Goal: Task Accomplishment & Management: Use online tool/utility

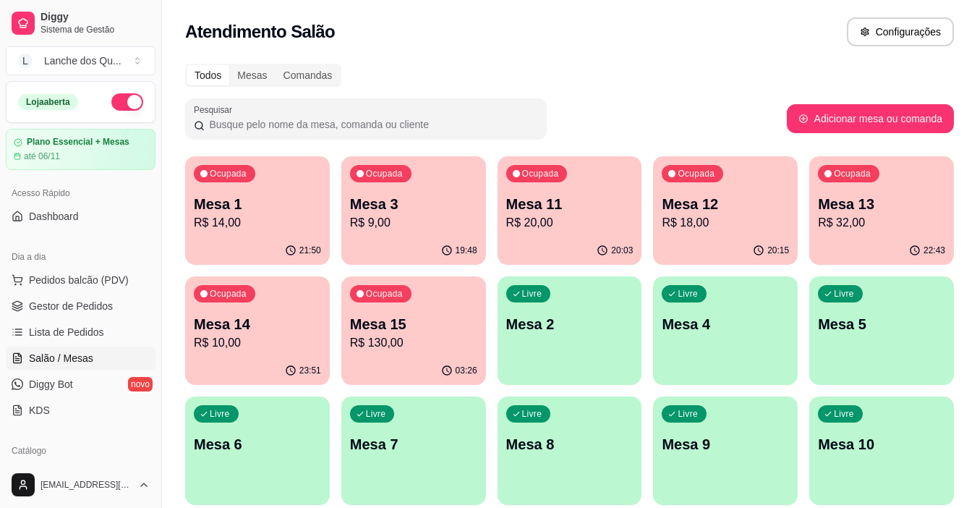
click at [261, 208] on p "Mesa 1" at bounding box center [257, 204] width 127 height 20
click at [408, 217] on p "R$ 9,00" at bounding box center [413, 222] width 127 height 17
click at [582, 228] on p "R$ 20,00" at bounding box center [569, 222] width 127 height 17
click at [751, 206] on p "Mesa 12" at bounding box center [725, 204] width 127 height 20
click at [860, 241] on div "22:43" at bounding box center [881, 250] width 145 height 28
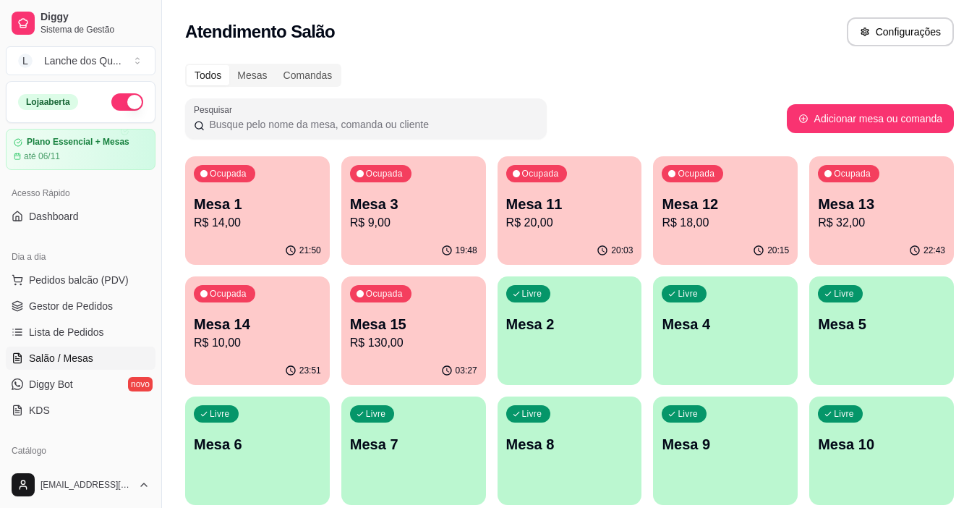
click at [239, 321] on p "Mesa 14" at bounding box center [257, 324] width 127 height 20
click at [431, 349] on p "R$ 130,00" at bounding box center [413, 342] width 127 height 17
click at [591, 329] on p "Mesa 2" at bounding box center [569, 324] width 127 height 20
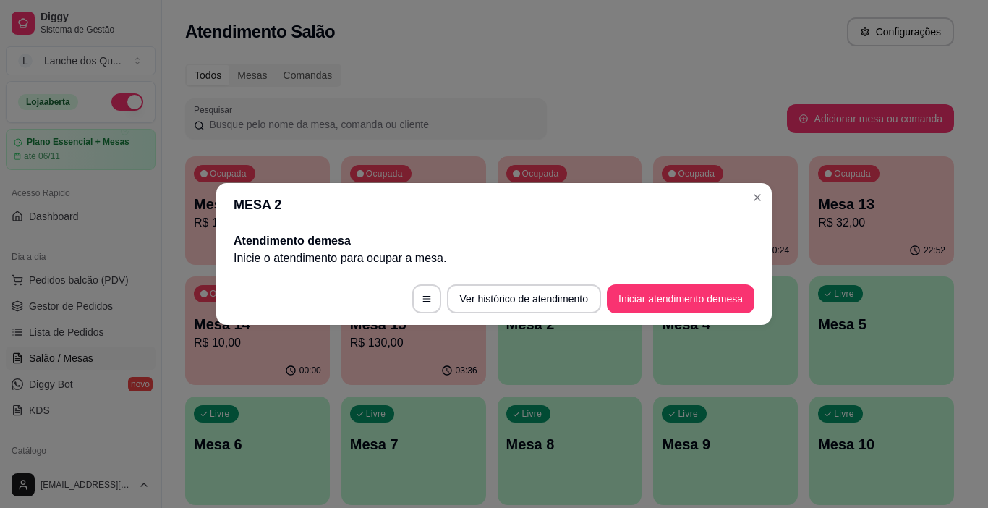
click at [719, 291] on button "Iniciar atendimento de mesa" at bounding box center [681, 298] width 148 height 29
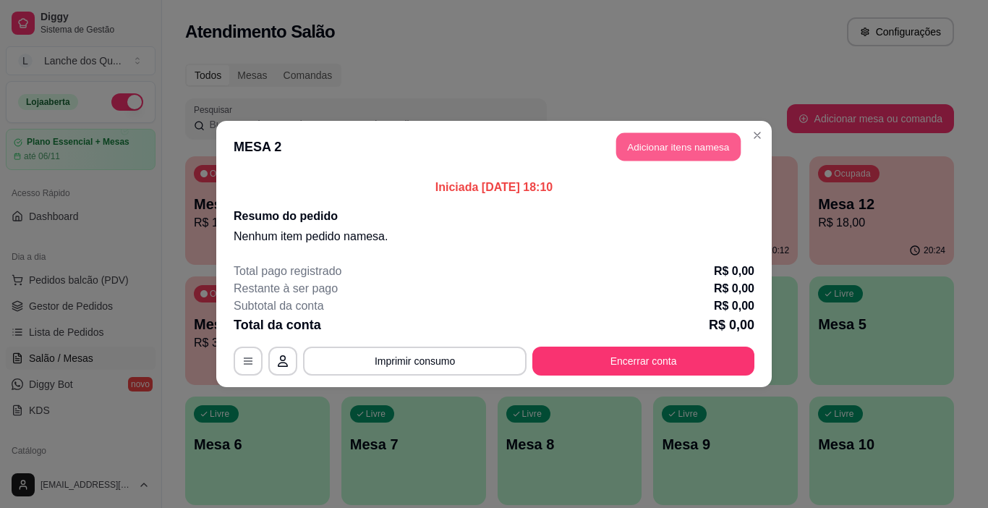
click at [702, 142] on button "Adicionar itens na mesa" at bounding box center [678, 147] width 124 height 28
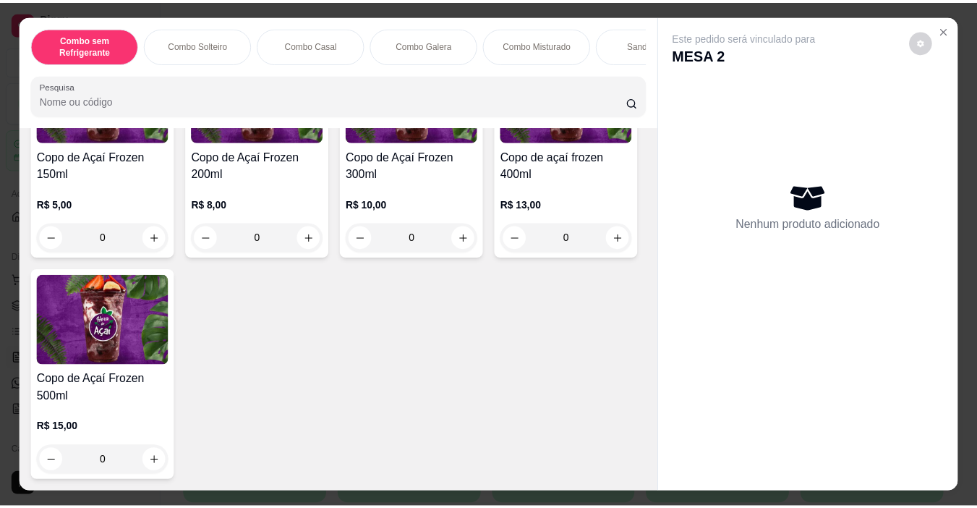
scroll to position [3971, 0]
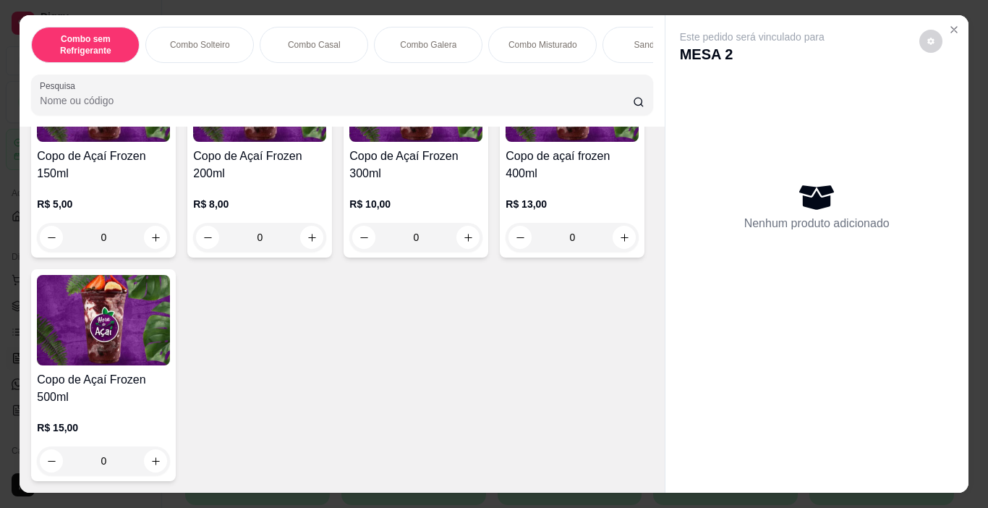
type input "1"
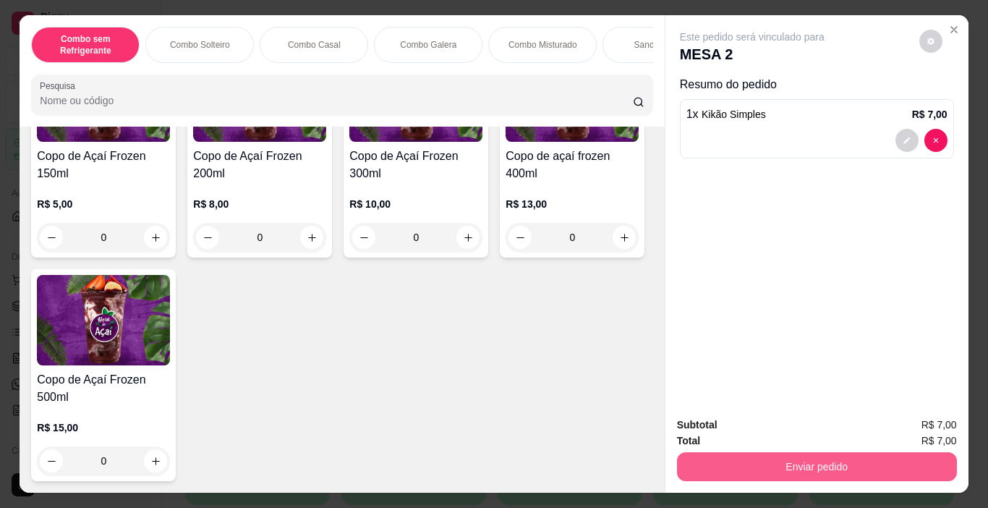
click at [720, 460] on button "Enviar pedido" at bounding box center [817, 466] width 280 height 29
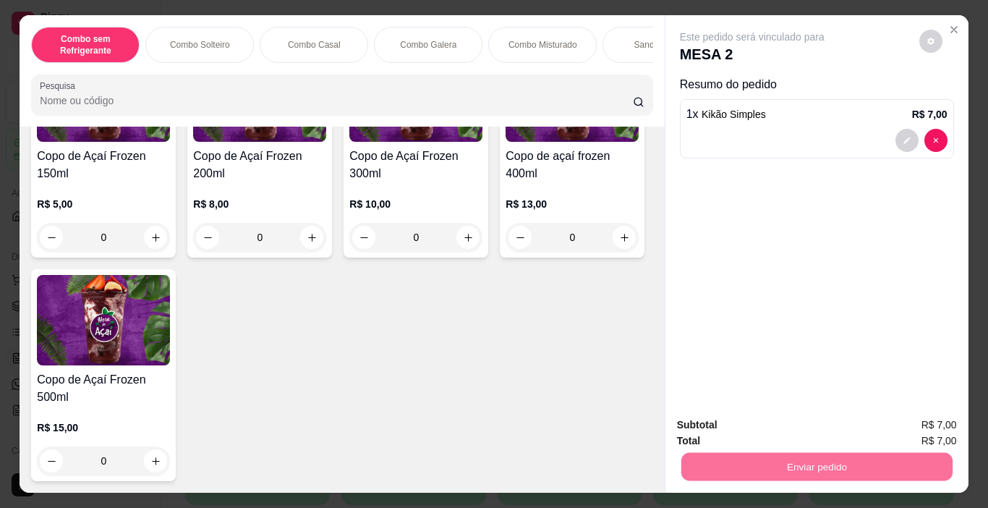
click at [920, 428] on button "Enviar pedido" at bounding box center [919, 424] width 80 height 27
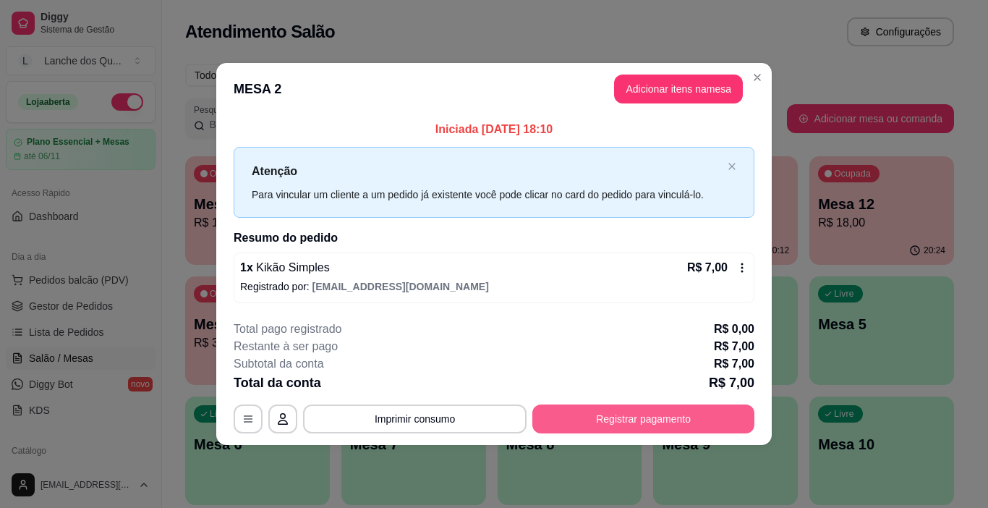
click at [665, 409] on button "Registrar pagamento" at bounding box center [643, 418] width 222 height 29
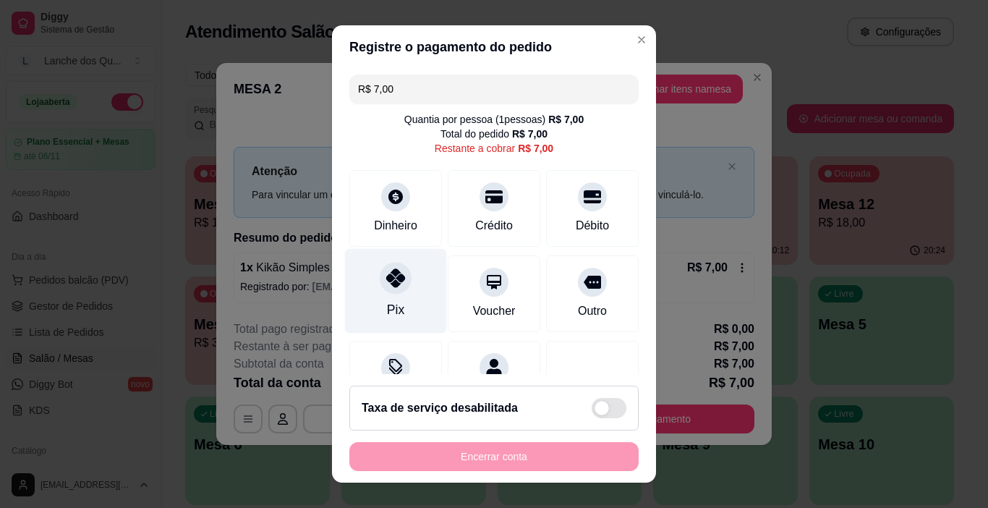
click at [382, 262] on div "Pix" at bounding box center [396, 291] width 102 height 85
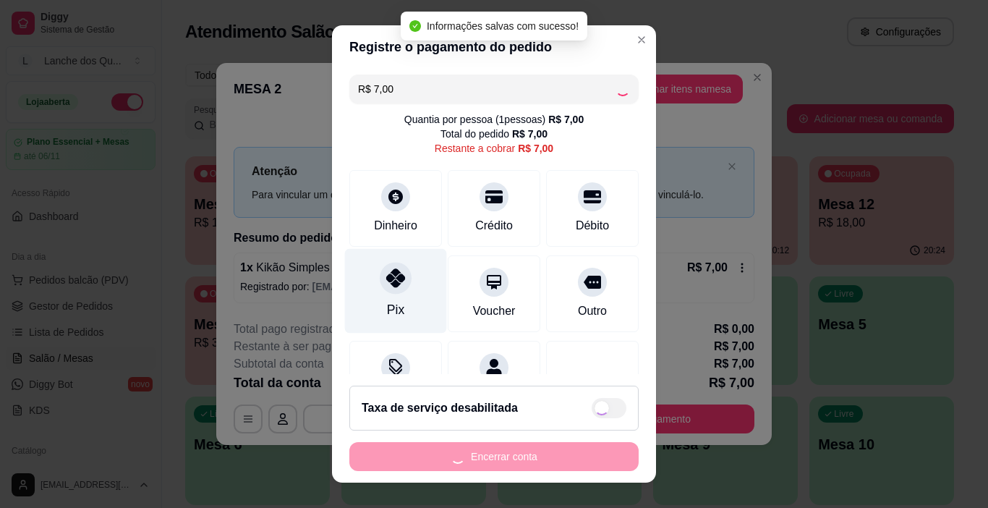
type input "R$ 0,00"
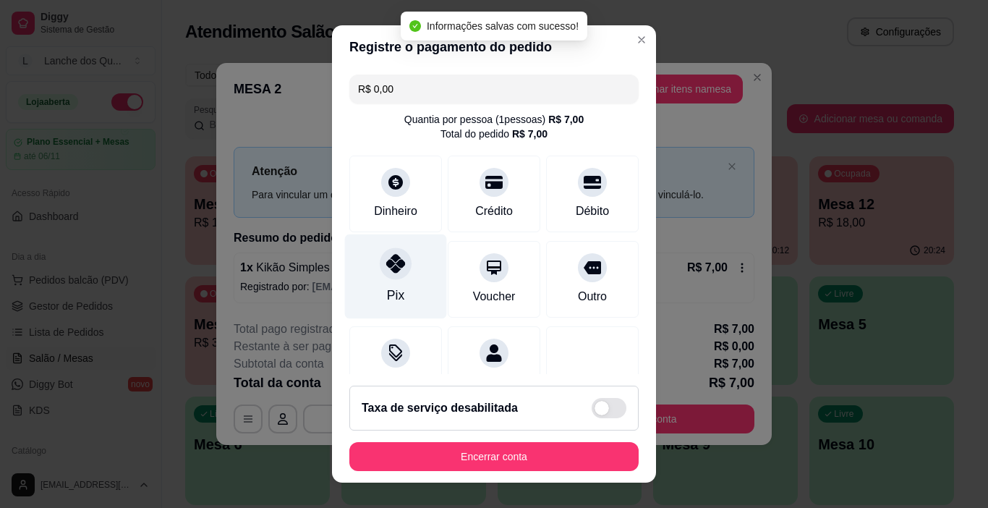
click at [395, 250] on div at bounding box center [396, 264] width 32 height 32
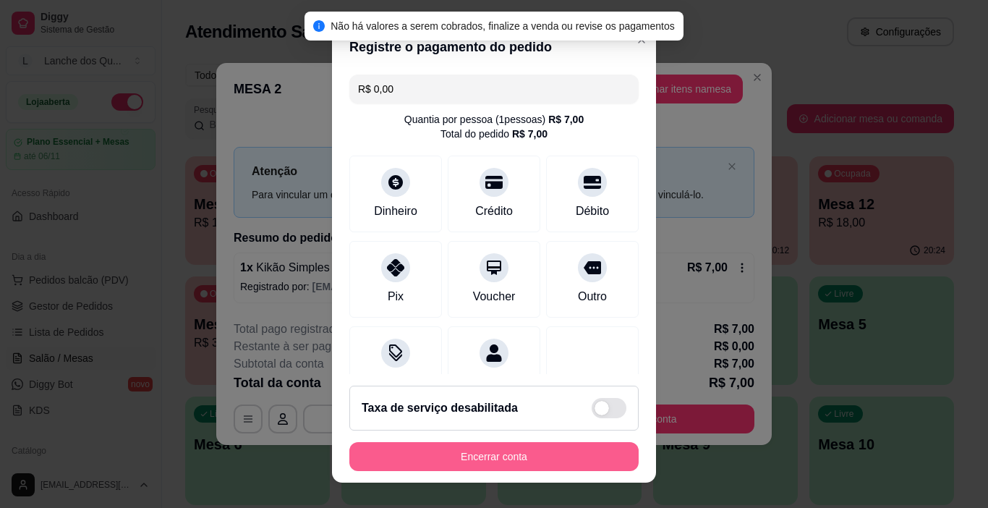
click at [527, 450] on button "Encerrar conta" at bounding box center [493, 456] width 289 height 29
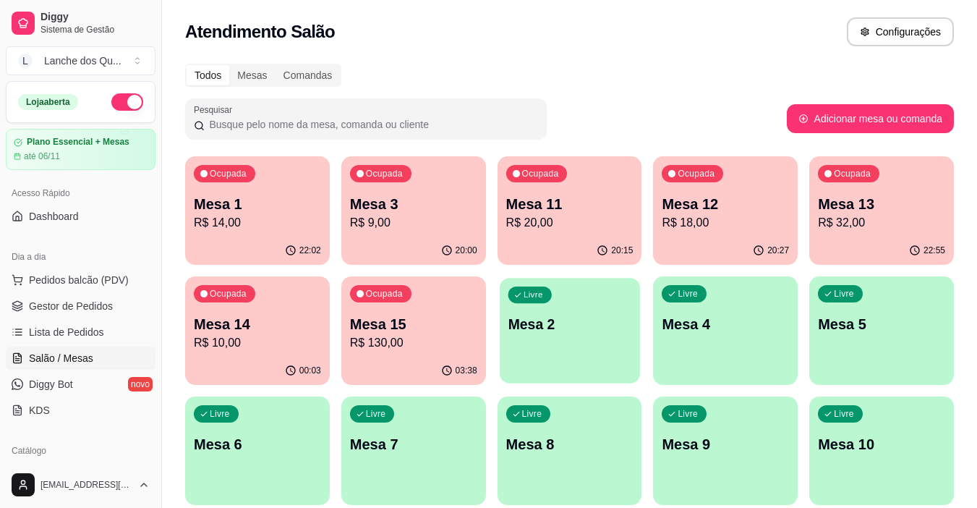
click at [573, 337] on div "Livre Mesa 2" at bounding box center [570, 322] width 140 height 88
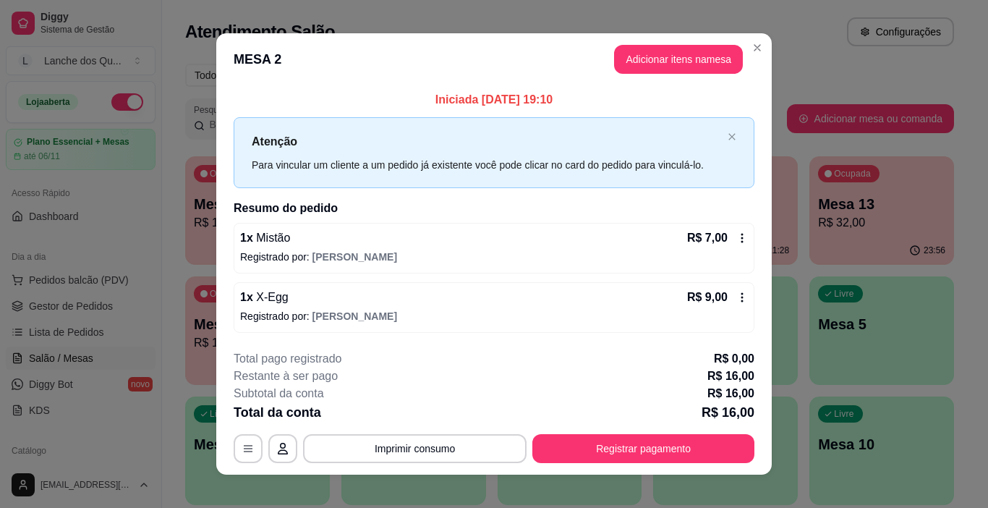
click at [315, 294] on div "1 x X-Egg R$ 9,00" at bounding box center [494, 297] width 508 height 17
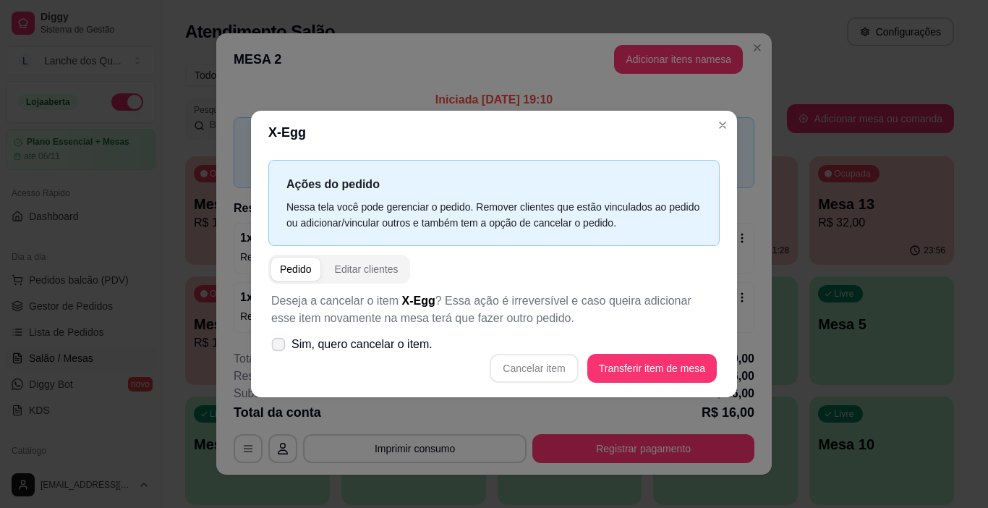
click at [278, 348] on icon at bounding box center [278, 344] width 11 height 8
click at [278, 348] on input "Sim, quero cancelar o item." at bounding box center [274, 351] width 9 height 9
checkbox input "true"
click at [539, 368] on button "Cancelar item" at bounding box center [534, 368] width 88 height 29
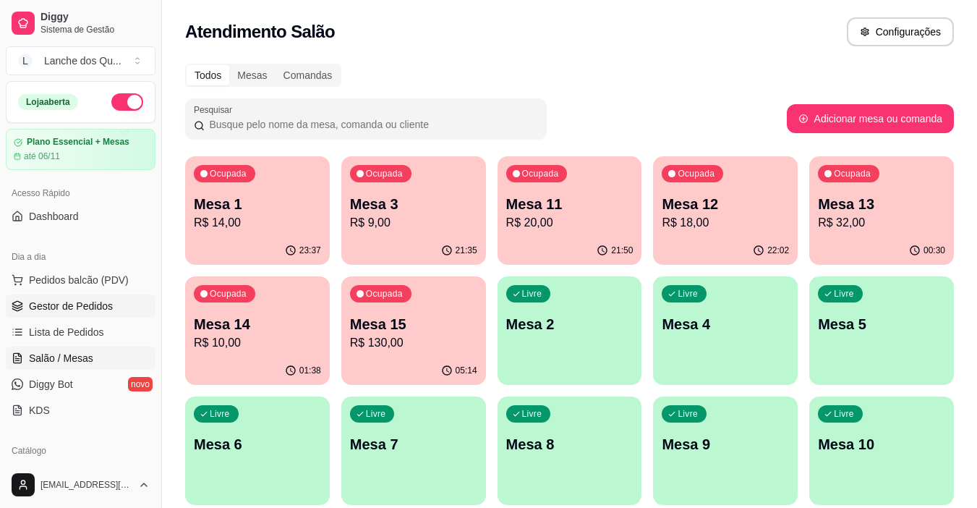
click at [48, 309] on span "Gestor de Pedidos" at bounding box center [71, 306] width 84 height 14
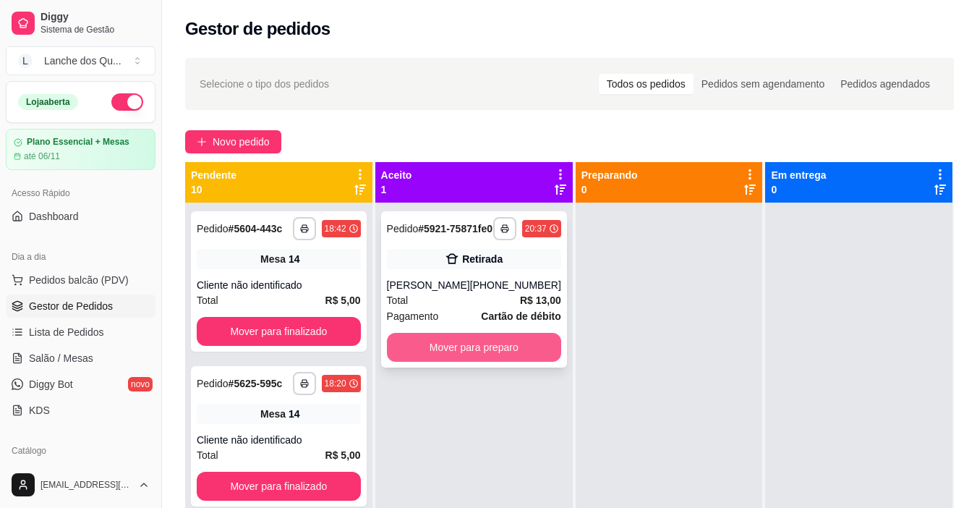
click at [477, 362] on button "Mover para preparo" at bounding box center [474, 347] width 174 height 29
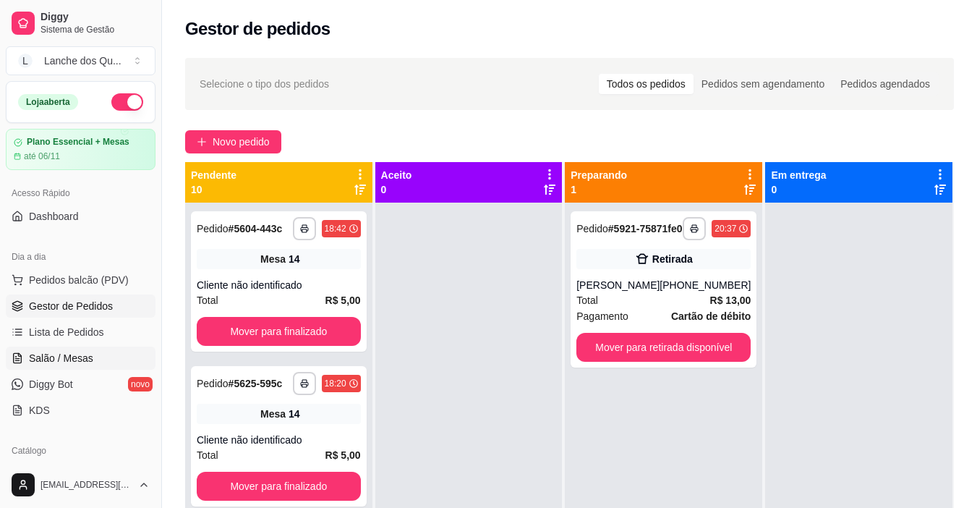
click at [72, 355] on span "Salão / Mesas" at bounding box center [61, 358] width 64 height 14
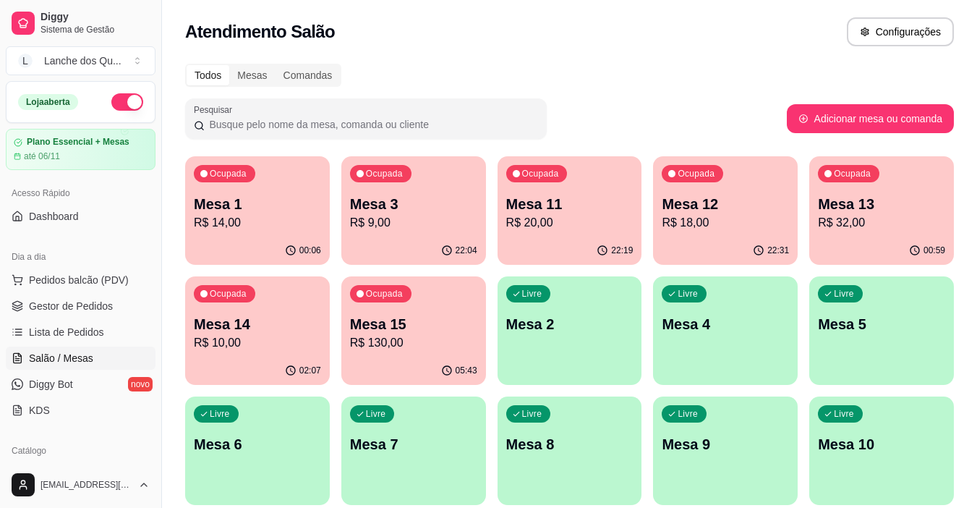
click at [566, 351] on div "Livre Mesa 2" at bounding box center [569, 321] width 145 height 91
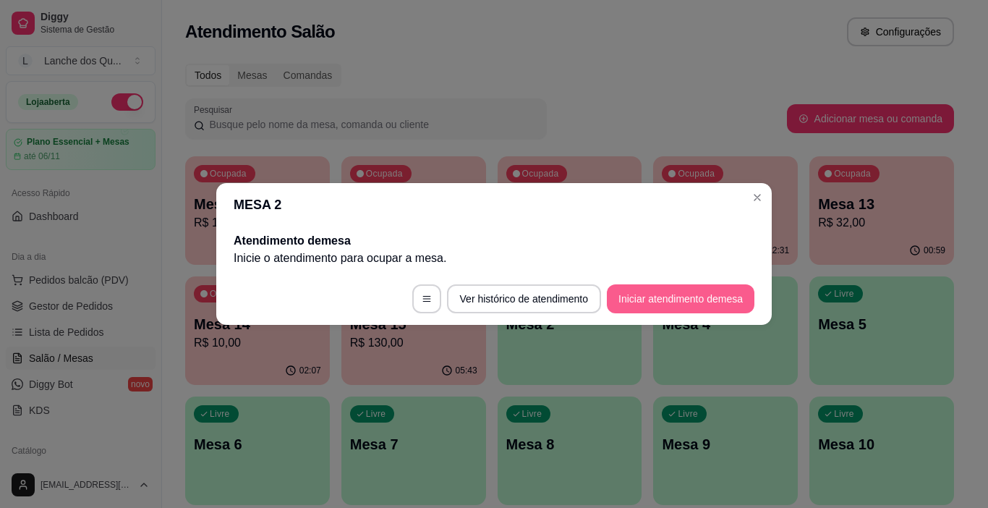
click at [688, 300] on button "Iniciar atendimento de mesa" at bounding box center [681, 298] width 148 height 29
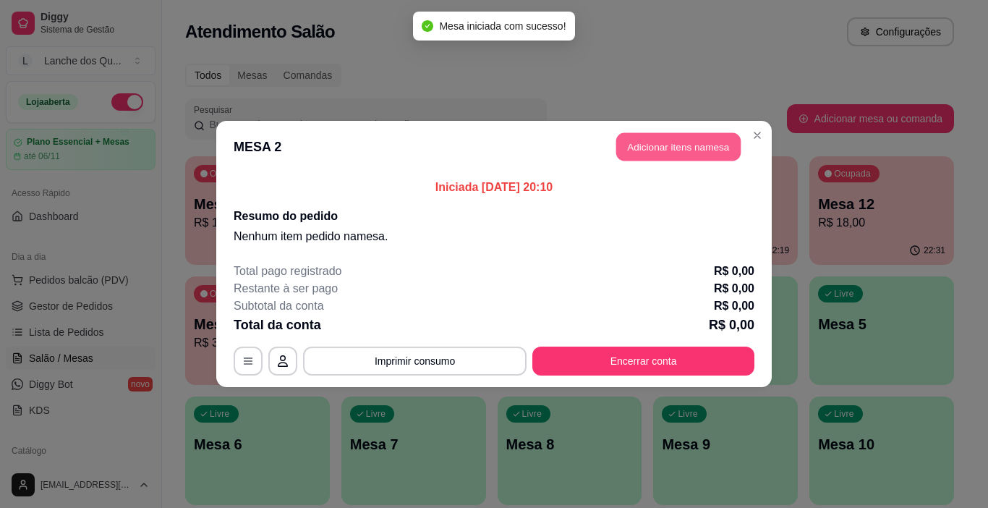
click at [685, 150] on button "Adicionar itens na mesa" at bounding box center [678, 147] width 124 height 28
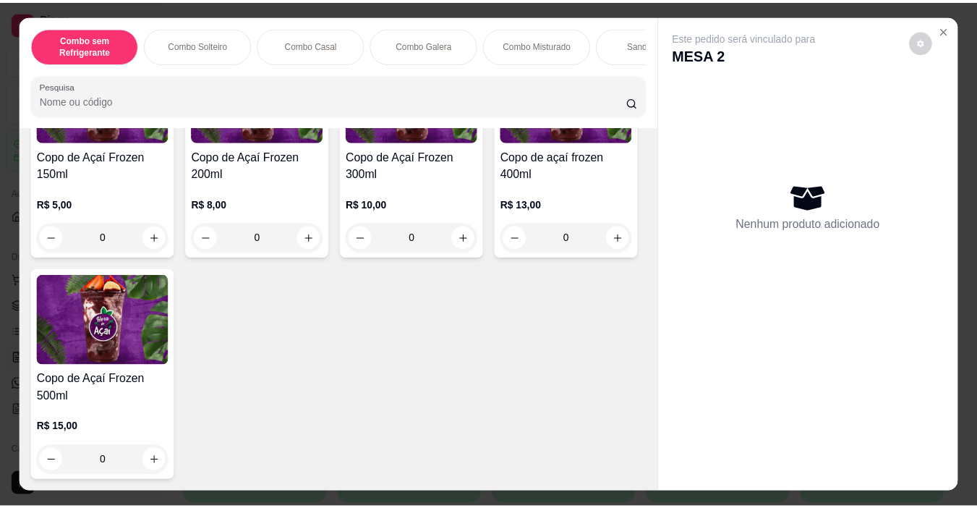
scroll to position [4411, 0]
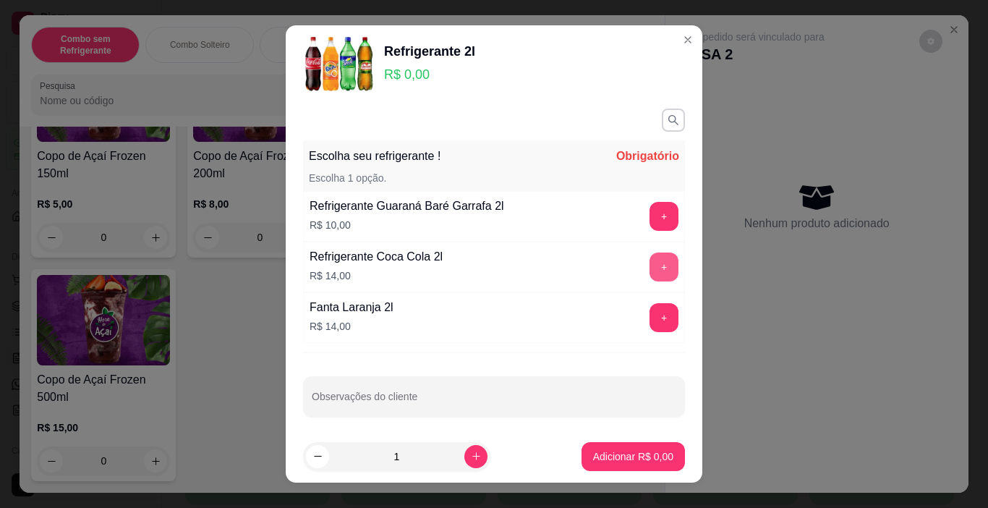
click at [649, 256] on button "+" at bounding box center [663, 266] width 29 height 29
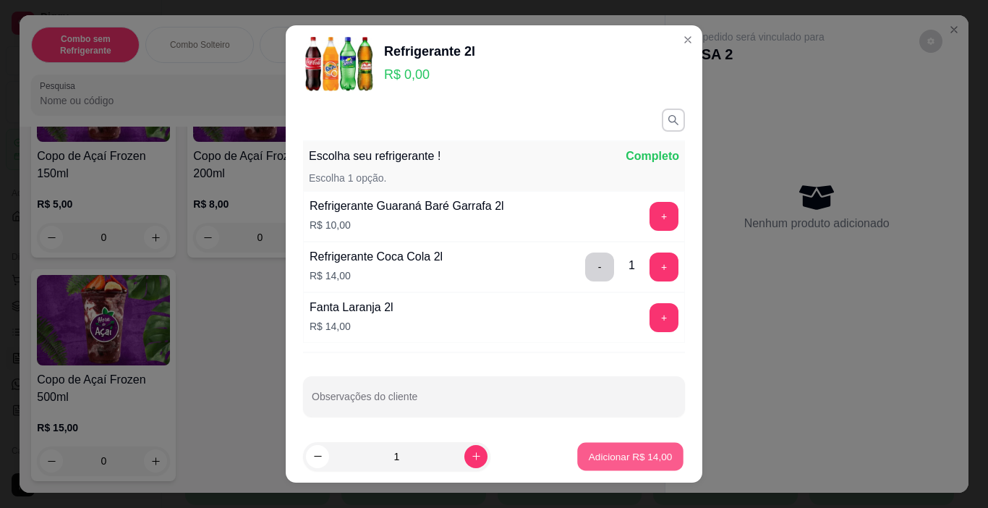
click at [598, 450] on p "Adicionar R$ 14,00" at bounding box center [631, 456] width 84 height 14
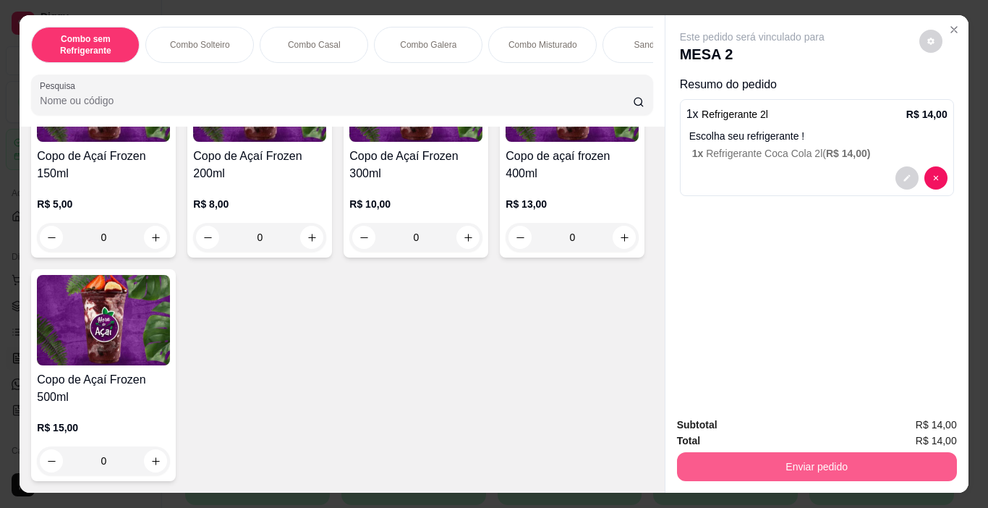
click at [743, 460] on button "Enviar pedido" at bounding box center [817, 466] width 280 height 29
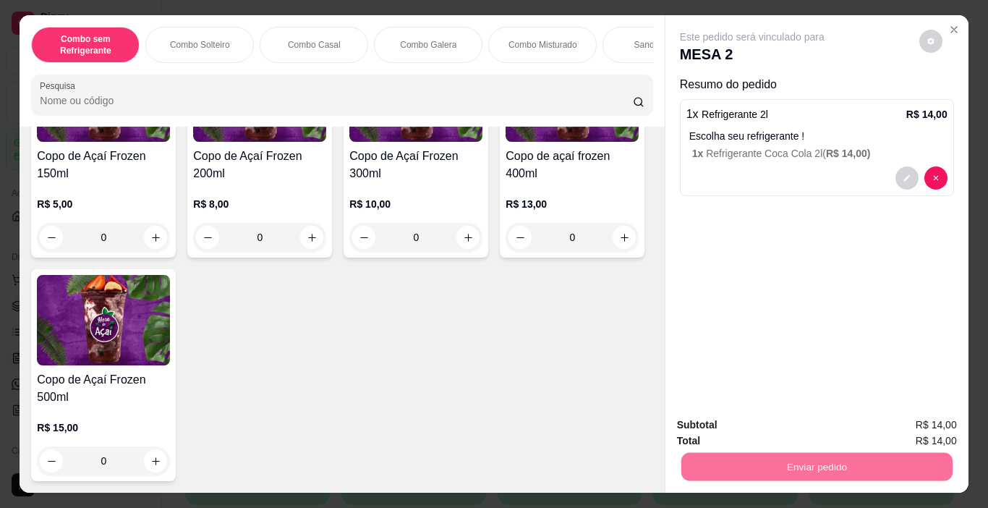
click at [949, 422] on button "Enviar pedido" at bounding box center [919, 424] width 82 height 27
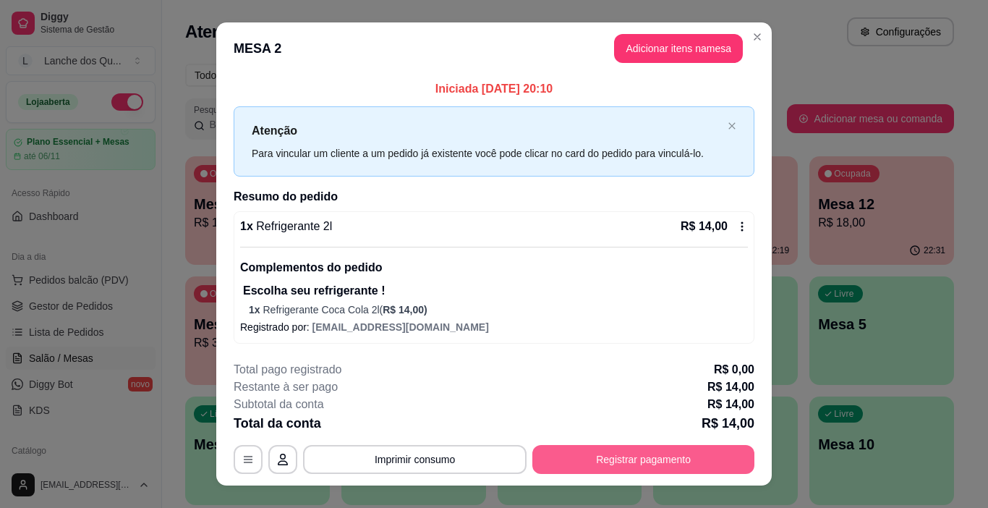
click at [697, 460] on button "Registrar pagamento" at bounding box center [643, 459] width 222 height 29
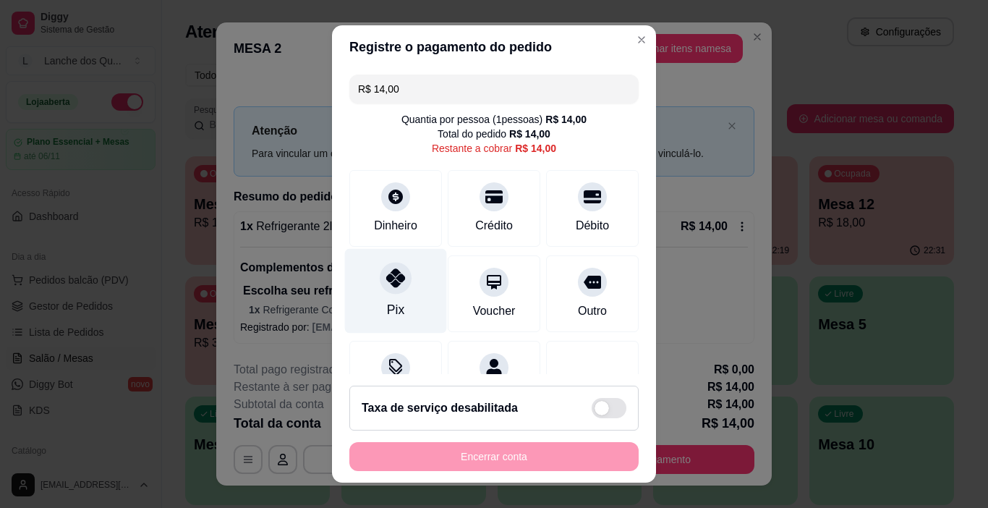
click at [380, 286] on div at bounding box center [396, 278] width 32 height 32
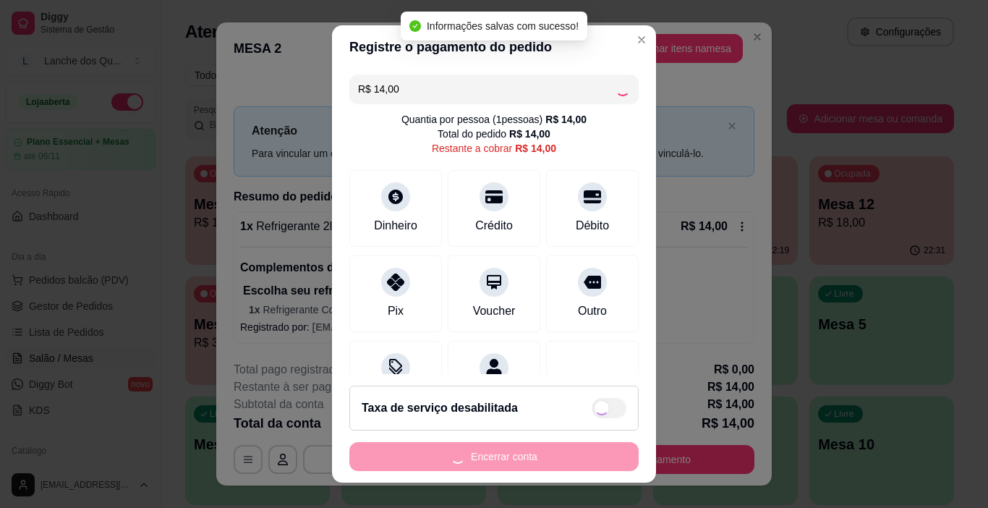
type input "R$ 0,00"
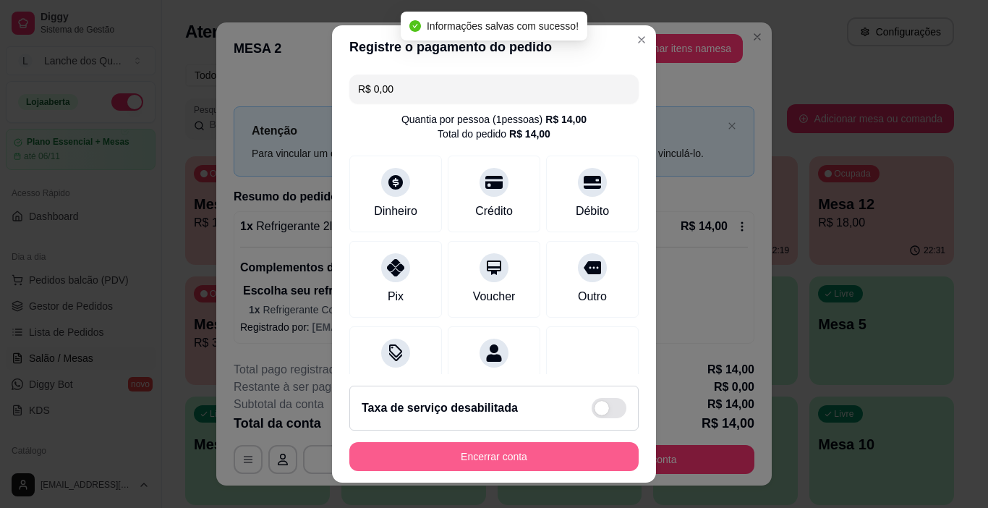
click at [530, 453] on button "Encerrar conta" at bounding box center [493, 456] width 289 height 29
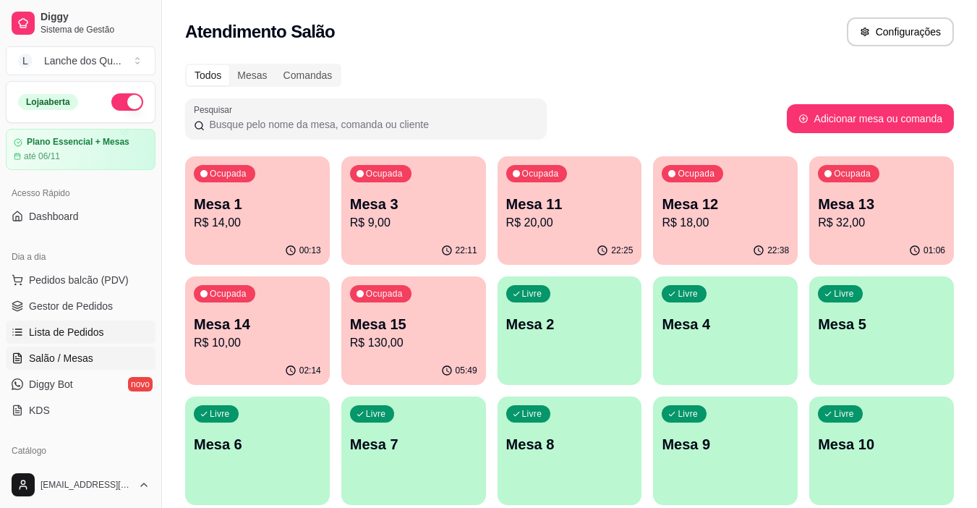
click at [75, 332] on span "Lista de Pedidos" at bounding box center [66, 332] width 75 height 14
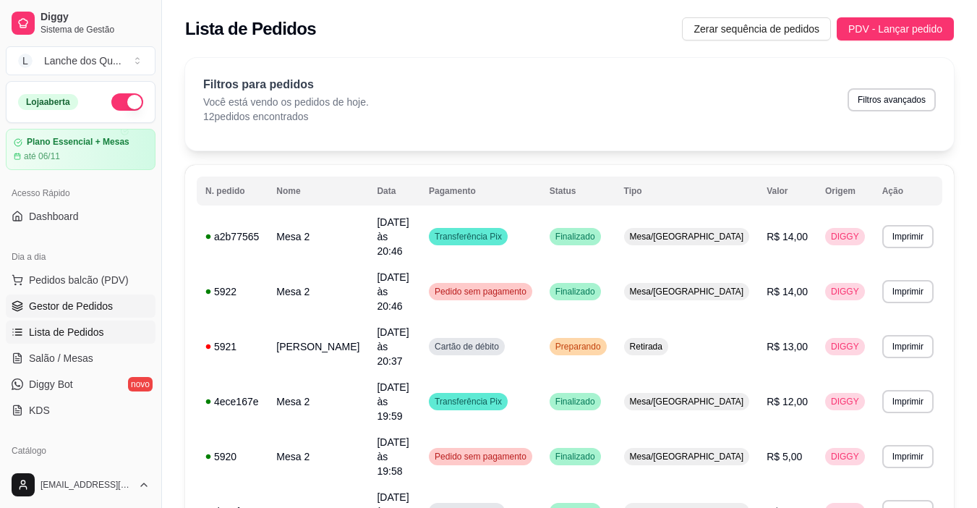
click at [77, 307] on span "Gestor de Pedidos" at bounding box center [71, 306] width 84 height 14
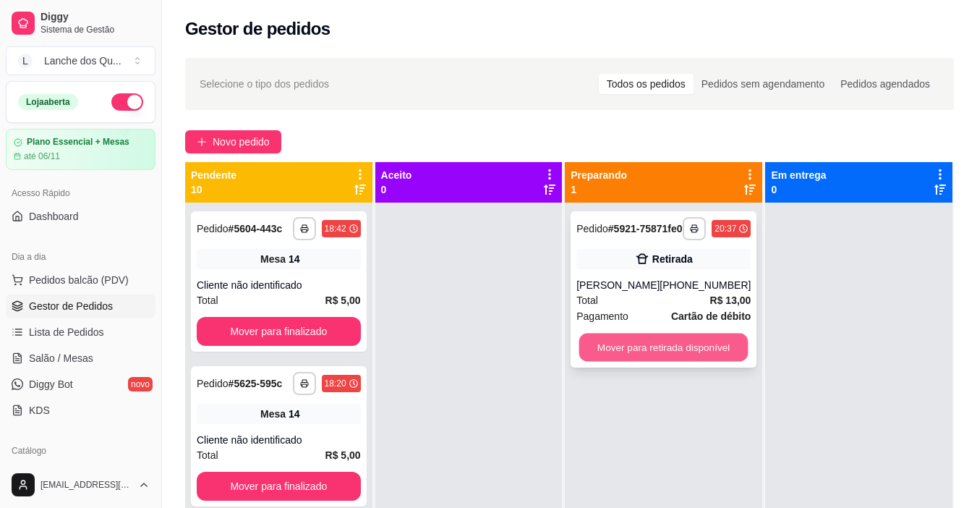
click at [641, 362] on button "Mover para retirada disponível" at bounding box center [663, 347] width 169 height 28
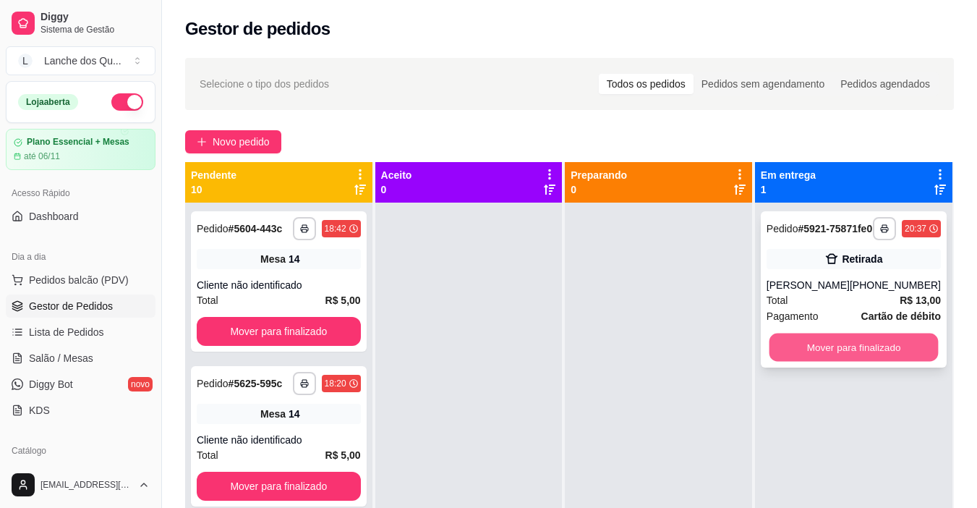
click at [881, 357] on button "Mover para finalizado" at bounding box center [853, 347] width 169 height 28
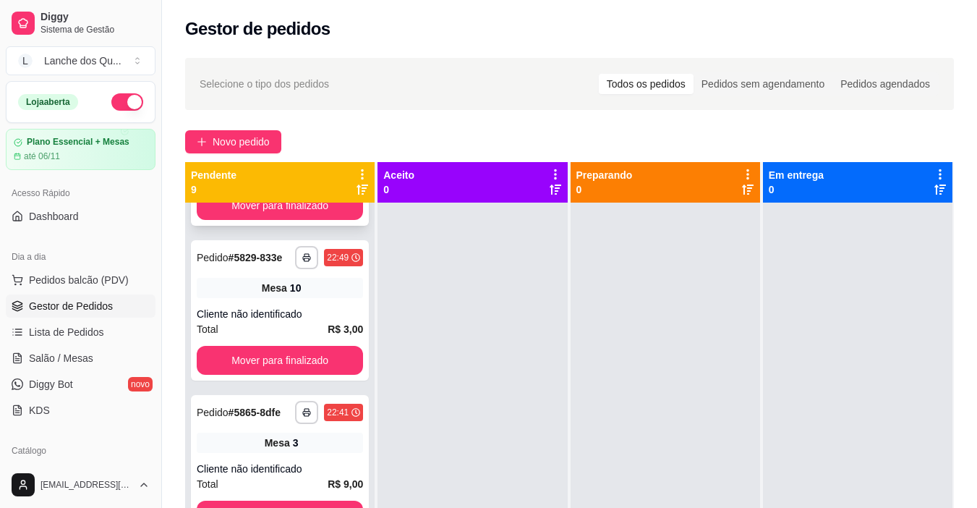
scroll to position [578, 0]
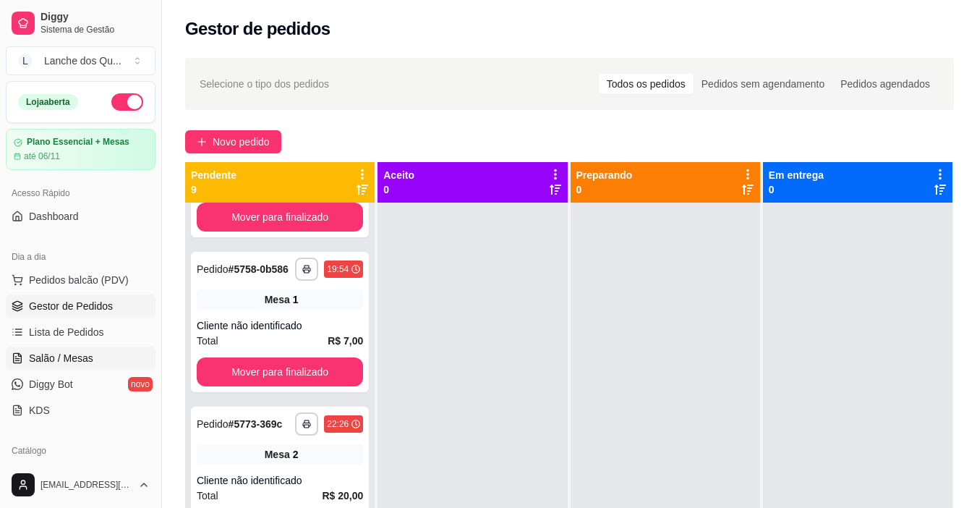
click at [72, 364] on span "Salão / Mesas" at bounding box center [61, 358] width 64 height 14
